Goal: Contribute content: Contribute content

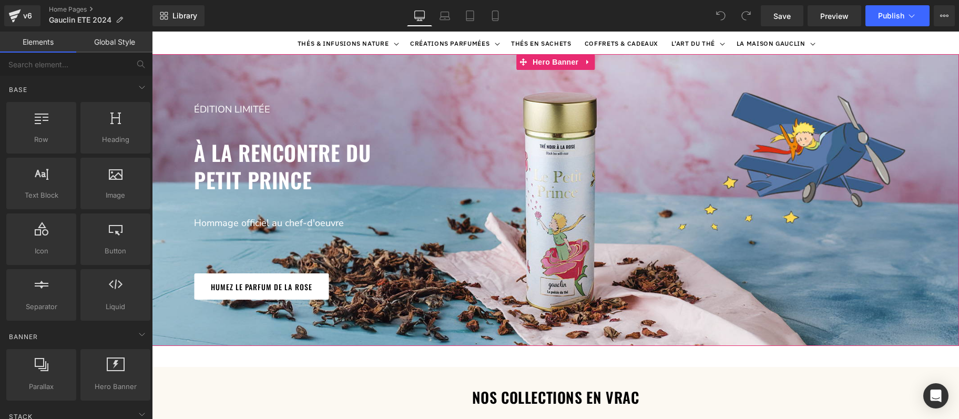
scroll to position [57, 0]
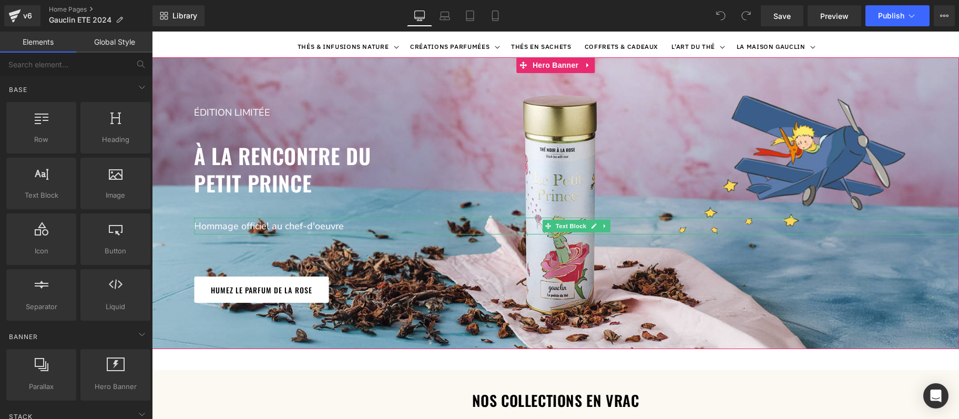
click at [251, 227] on p "Hommage officiel au chef-d'oeuvre" at bounding box center [576, 226] width 765 height 17
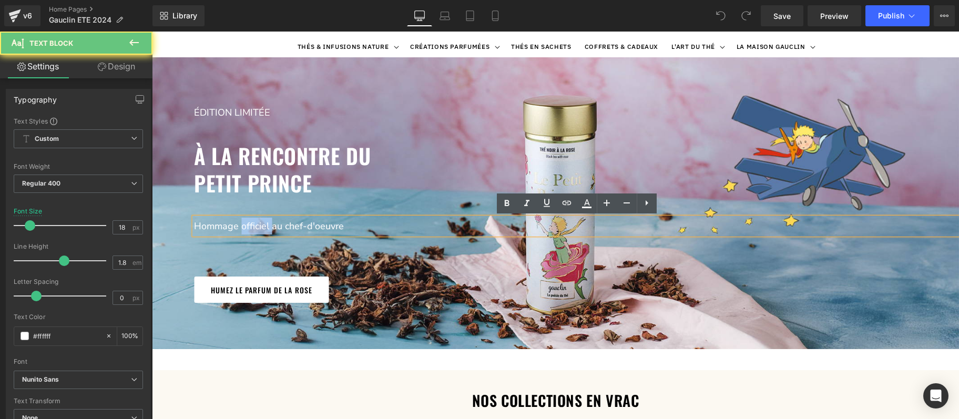
click at [251, 227] on p "Hommage officiel au chef-d'oeuvre" at bounding box center [576, 226] width 765 height 17
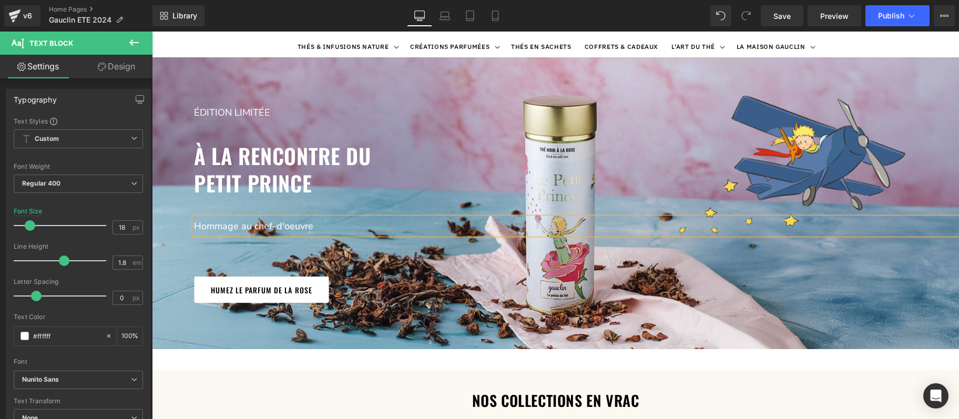
click at [312, 229] on p "Hommage au chef-d'oeuvre" at bounding box center [576, 226] width 765 height 17
click at [556, 80] on div "édition limitée Text Block à la rencontre du petit prince Heading Hommage au ch…" at bounding box center [555, 202] width 807 height 291
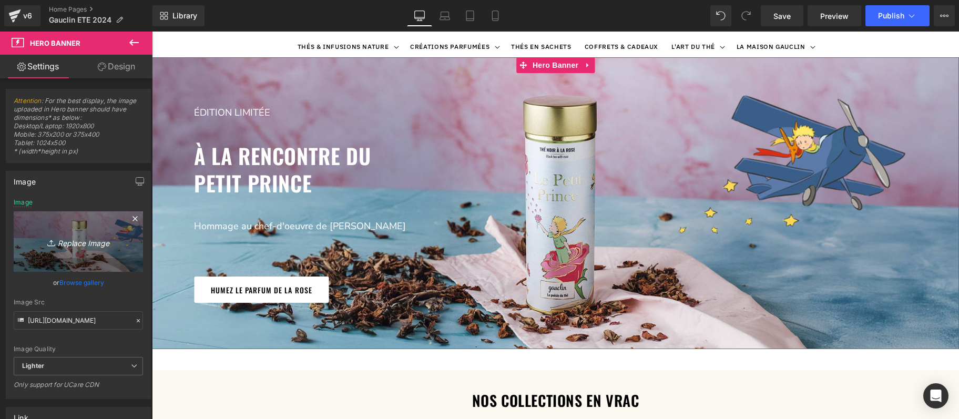
click at [72, 248] on icon "Replace Image" at bounding box center [78, 241] width 84 height 13
type input "C:\fakepath\Le-Petit-Prince.jpg"
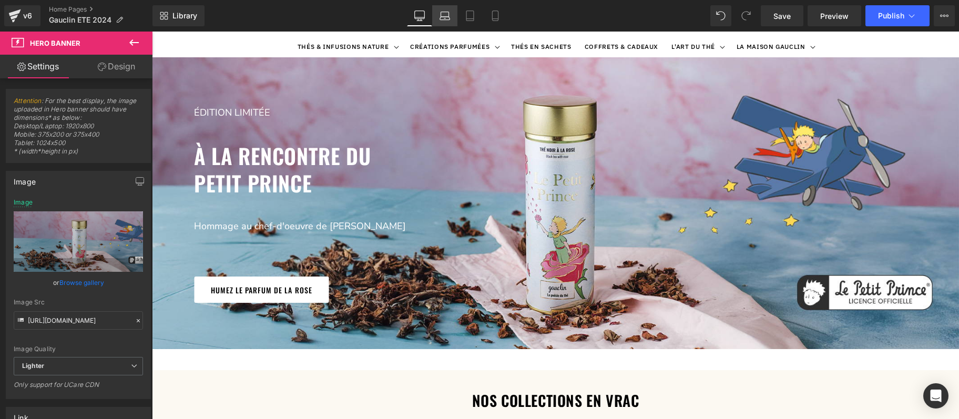
click at [440, 13] on link "Laptop" at bounding box center [444, 15] width 25 height 21
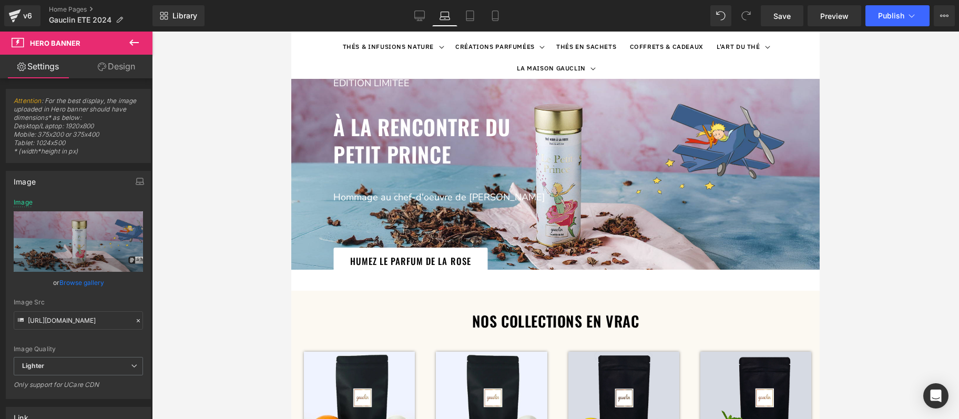
scroll to position [0, 0]
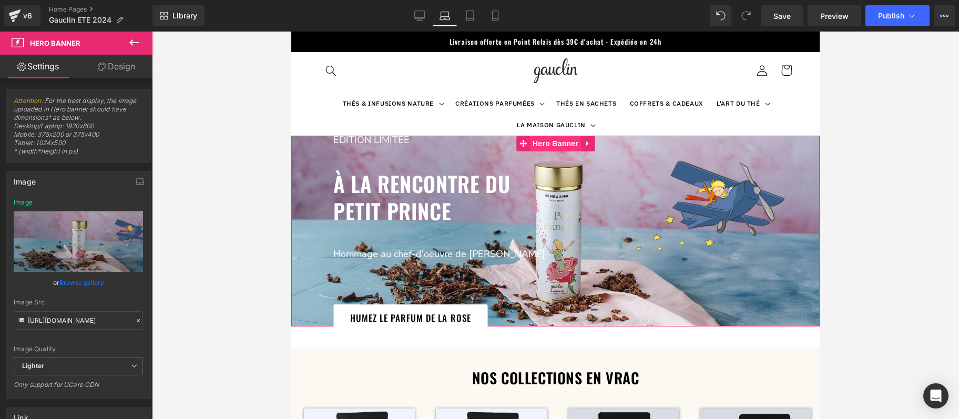
click at [552, 139] on span "Hero Banner" at bounding box center [555, 144] width 51 height 16
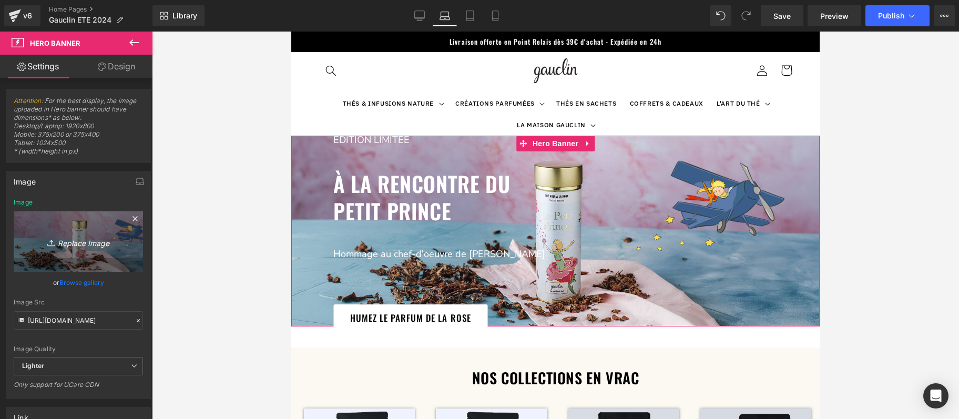
click at [95, 224] on link "Replace Image" at bounding box center [78, 241] width 129 height 60
type input "C:\fakepath\Le-Petit-Prince.jpg"
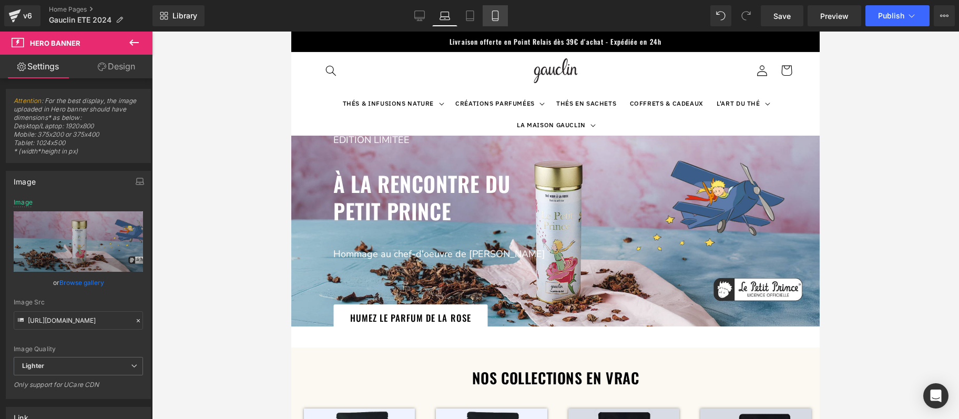
click at [496, 14] on icon at bounding box center [495, 16] width 11 height 11
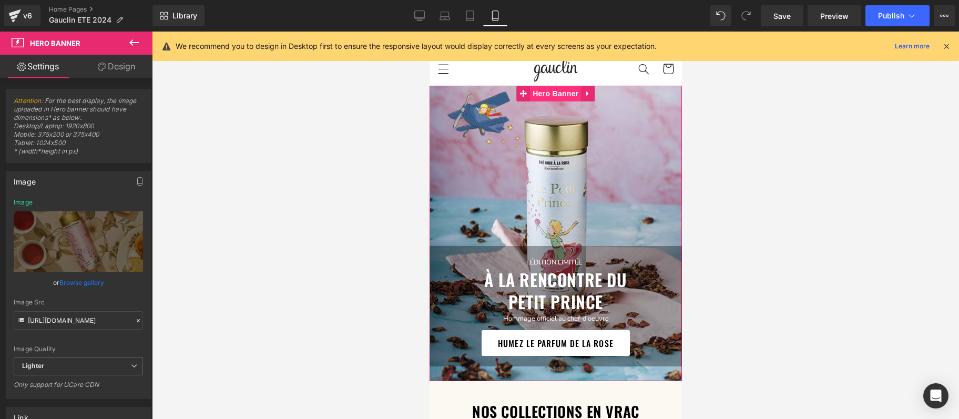
click at [552, 95] on span "Hero Banner" at bounding box center [554, 94] width 51 height 16
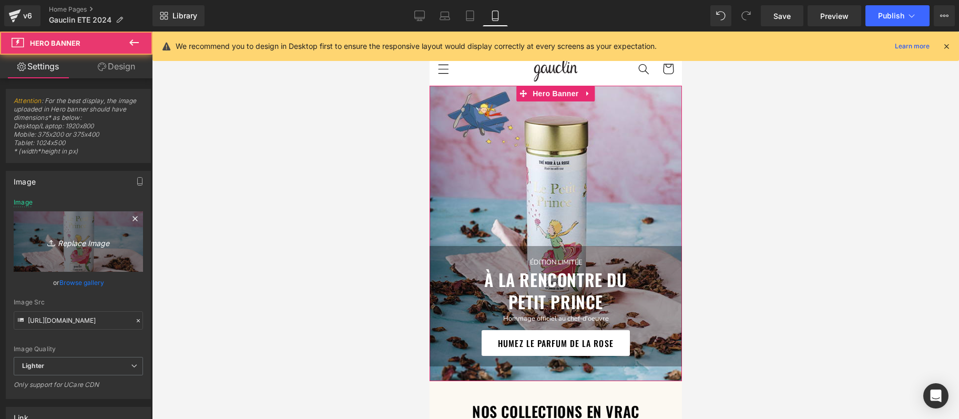
click at [105, 221] on link "Replace Image" at bounding box center [78, 241] width 129 height 60
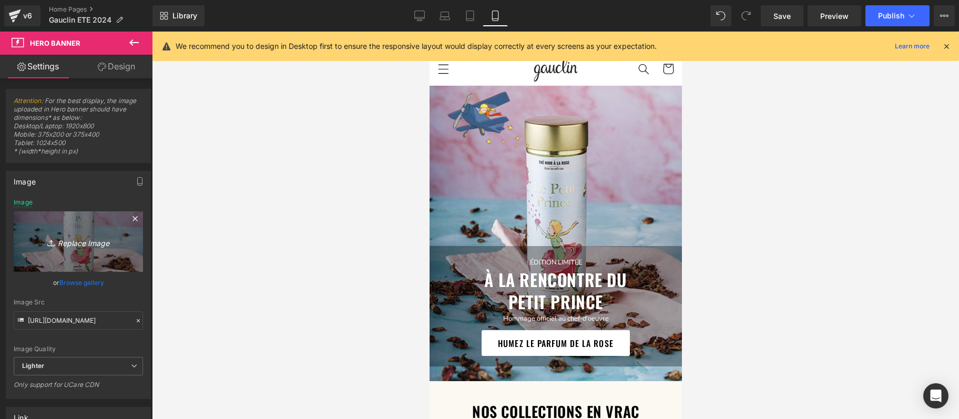
type input "C:\fakepath\LePetitPrinceMobi.jpg"
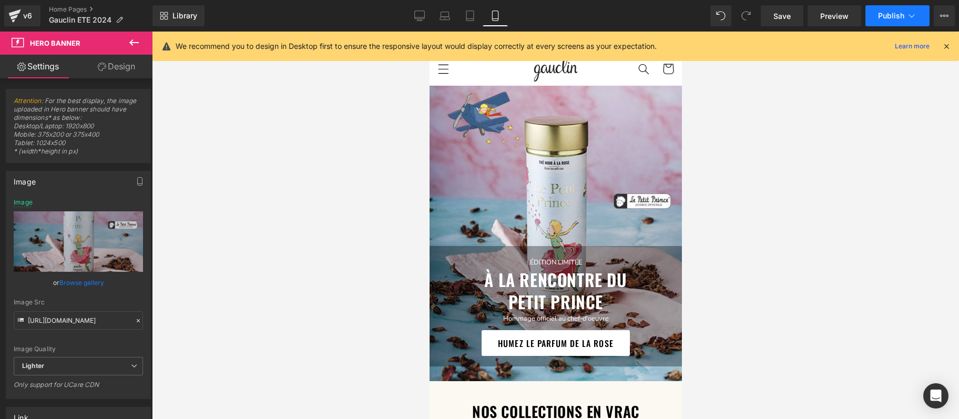
click at [885, 15] on span "Publish" at bounding box center [891, 16] width 26 height 8
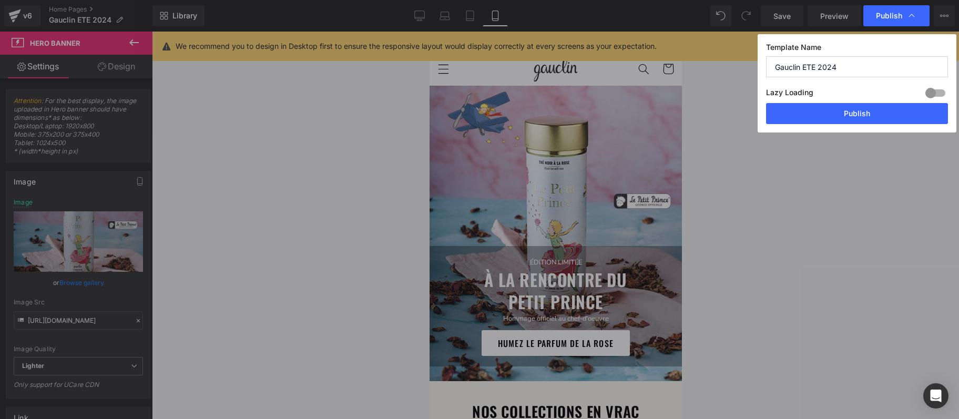
click at [885, 114] on button "Publish" at bounding box center [857, 113] width 182 height 21
